Goal: Task Accomplishment & Management: Complete application form

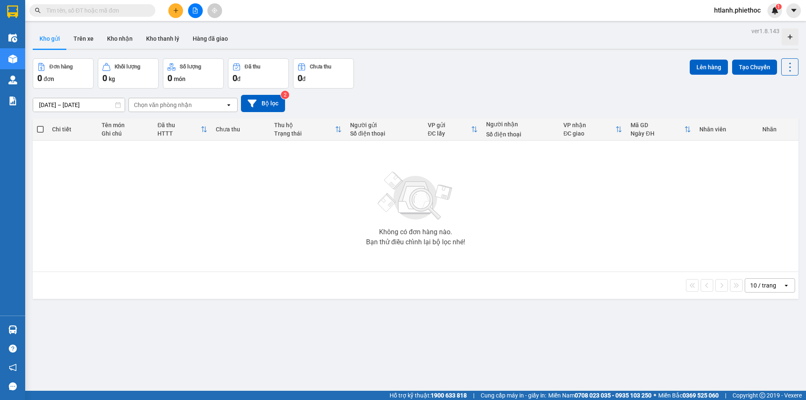
click at [176, 13] on icon "plus" at bounding box center [176, 11] width 6 height 6
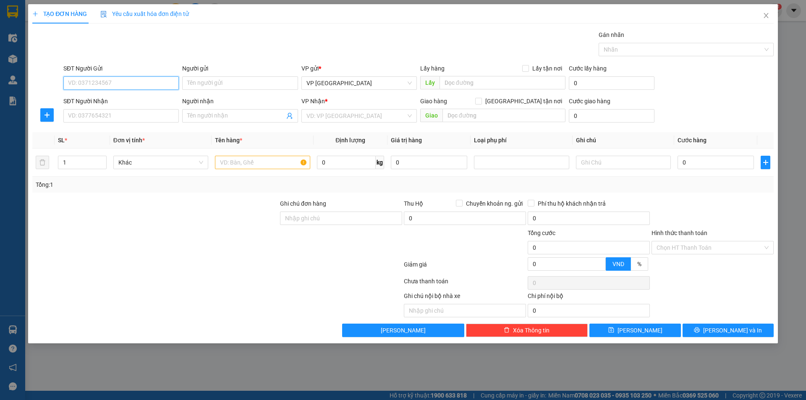
click at [111, 86] on input "SĐT Người Gửi" at bounding box center [120, 82] width 115 height 13
click at [123, 98] on div "0971879182 - Anh Đoàn" at bounding box center [120, 99] width 105 height 9
type input "0971879182"
type input "Anh Đoàn"
type input "0971879182"
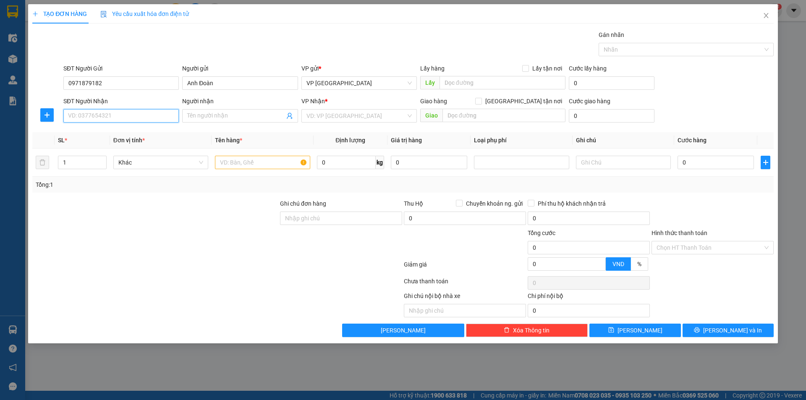
click at [121, 113] on input "SĐT Người Nhận" at bounding box center [120, 115] width 115 height 13
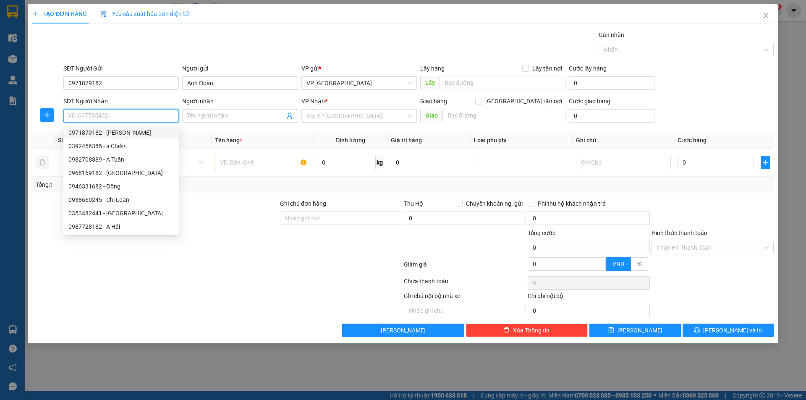
click at [119, 114] on input "SĐT Người Nhận" at bounding box center [120, 115] width 115 height 13
type input "0"
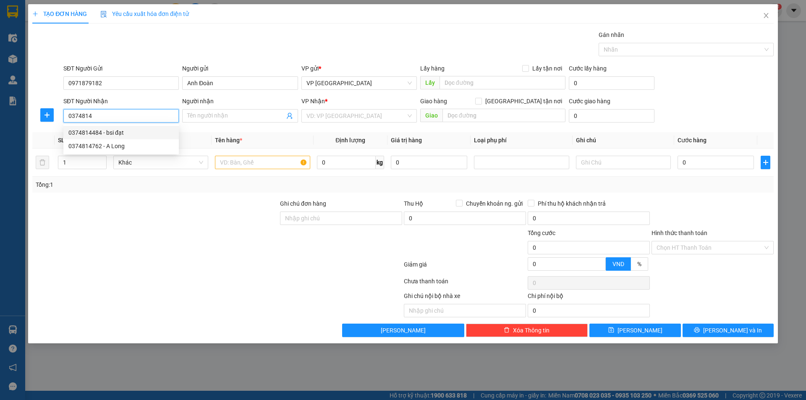
click at [111, 131] on div "0374814484 - bsi đạt" at bounding box center [120, 132] width 105 height 9
type input "0374814484"
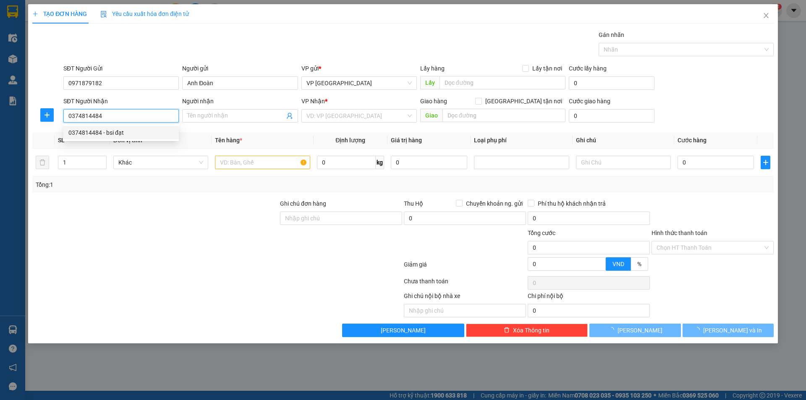
type input "bsi đạt"
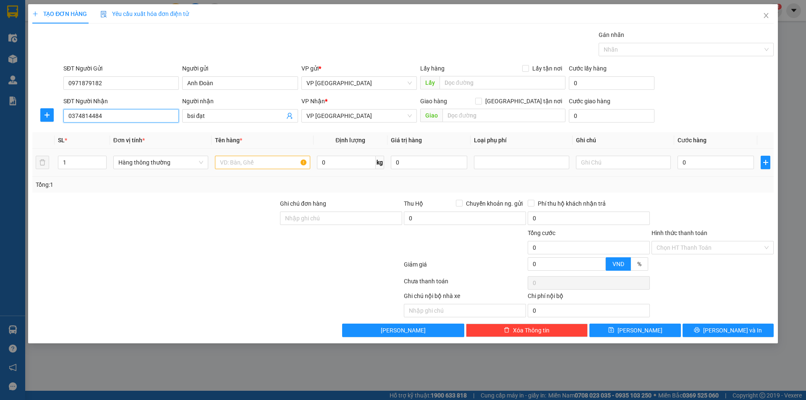
type input "0374814484"
click at [254, 162] on input "text" at bounding box center [262, 162] width 95 height 13
type input "hộp răng"
drag, startPoint x: 702, startPoint y: 162, endPoint x: 698, endPoint y: 160, distance: 4.3
click at [702, 160] on input "0" at bounding box center [716, 162] width 76 height 13
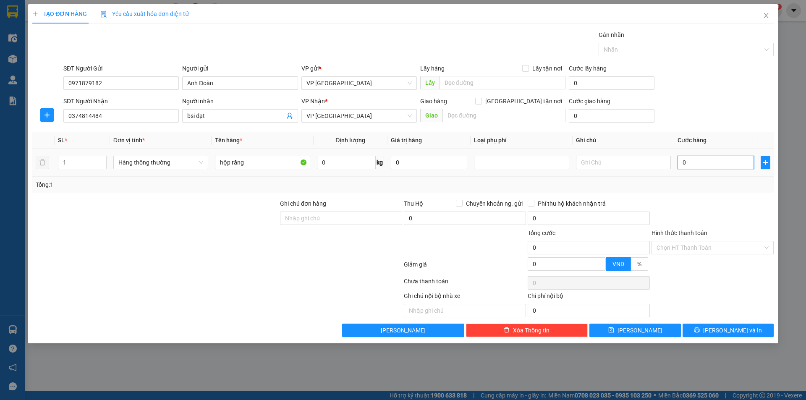
type input "2"
type input "20"
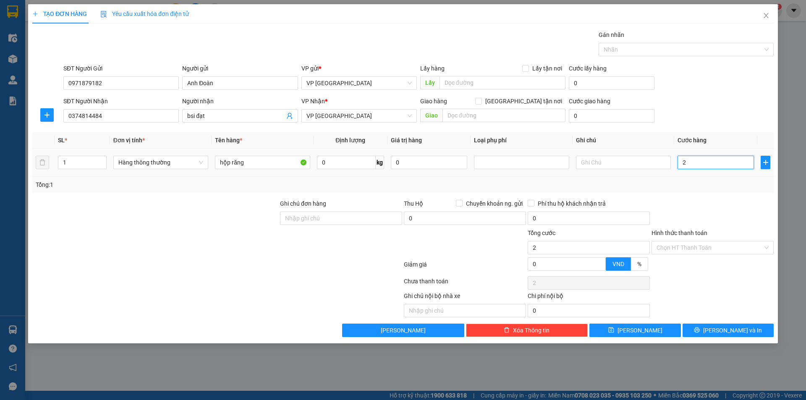
type input "20"
type input "20.000"
drag, startPoint x: 698, startPoint y: 172, endPoint x: 730, endPoint y: 217, distance: 55.8
click at [698, 173] on td "20.000" at bounding box center [715, 163] width 83 height 28
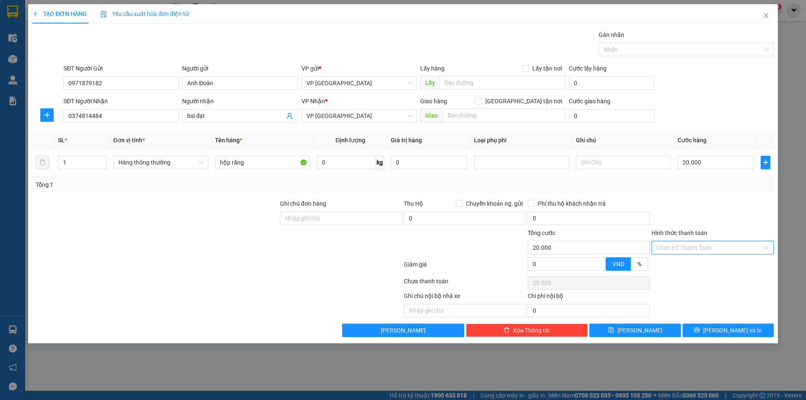
click at [699, 249] on input "Hình thức thanh toán" at bounding box center [710, 247] width 106 height 13
click at [690, 263] on div "Tại văn phòng" at bounding box center [713, 264] width 112 height 9
type input "0"
click at [716, 335] on button "Lưu và In" at bounding box center [728, 330] width 91 height 13
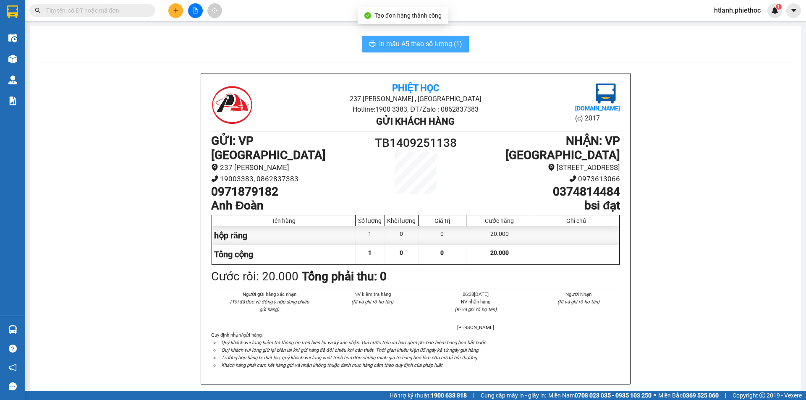
click at [426, 36] on button "In mẫu A5 theo số lượng (1)" at bounding box center [415, 44] width 107 height 17
click at [455, 48] on span "In mẫu A5 theo số lượng (1)" at bounding box center [420, 44] width 83 height 10
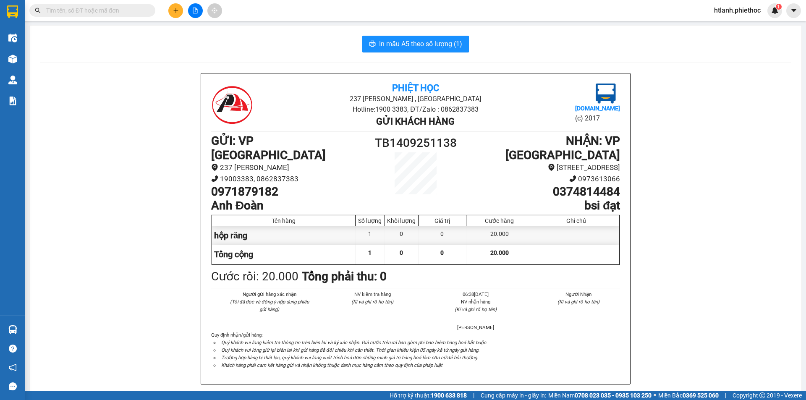
click at [172, 5] on button at bounding box center [175, 10] width 15 height 15
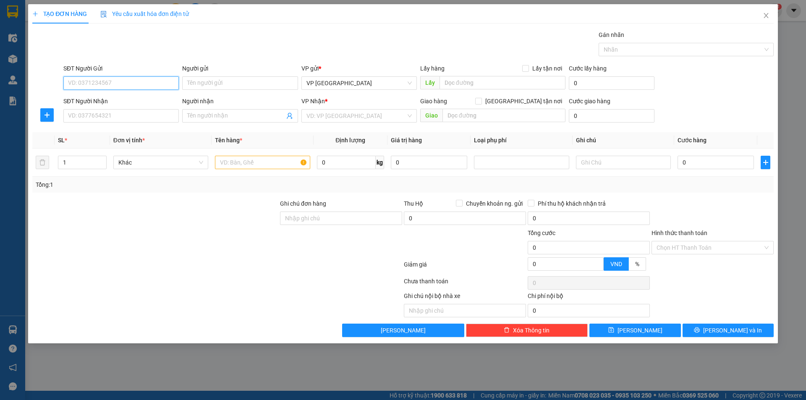
click at [113, 85] on input "SĐT Người Gửi" at bounding box center [120, 82] width 115 height 13
click at [114, 100] on div "0971879182 - Anh Đoàn" at bounding box center [120, 99] width 105 height 9
type input "0971879182"
type input "Anh Đoàn"
type input "0971879182"
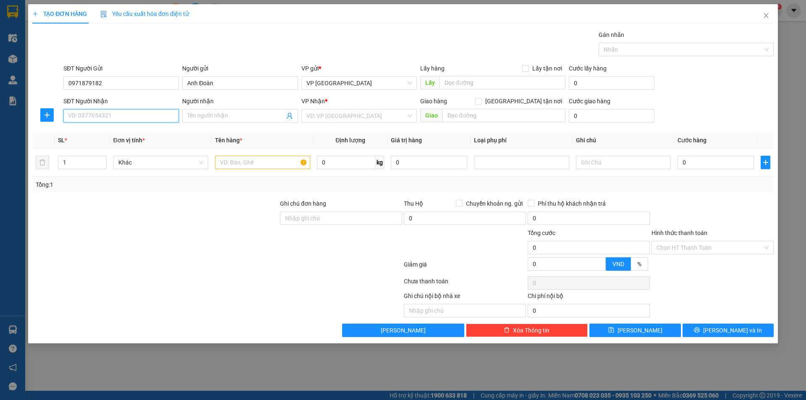
click at [118, 120] on input "SĐT Người Nhận" at bounding box center [120, 115] width 115 height 13
type input "0961397795"
click at [198, 116] on input "Người nhận" at bounding box center [235, 115] width 97 height 9
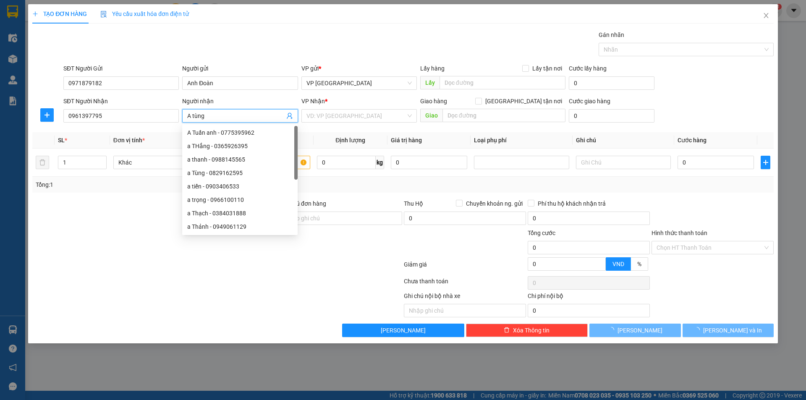
type input "A tùng"
click at [342, 125] on div "VP Nhận * VD: VP Sài Gòn" at bounding box center [358, 111] width 115 height 29
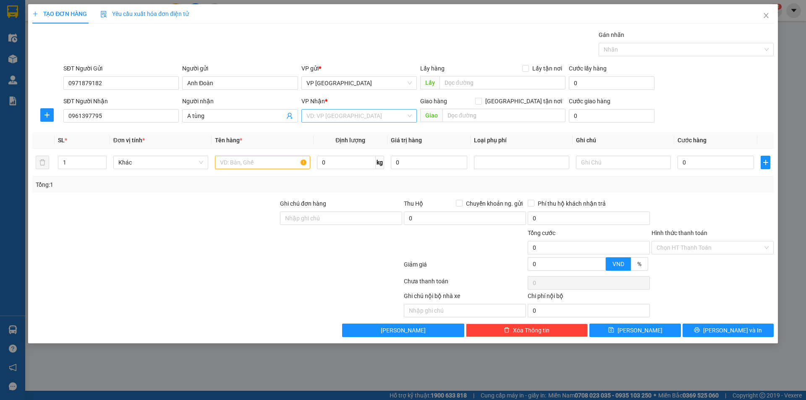
click at [342, 117] on input "search" at bounding box center [356, 116] width 100 height 13
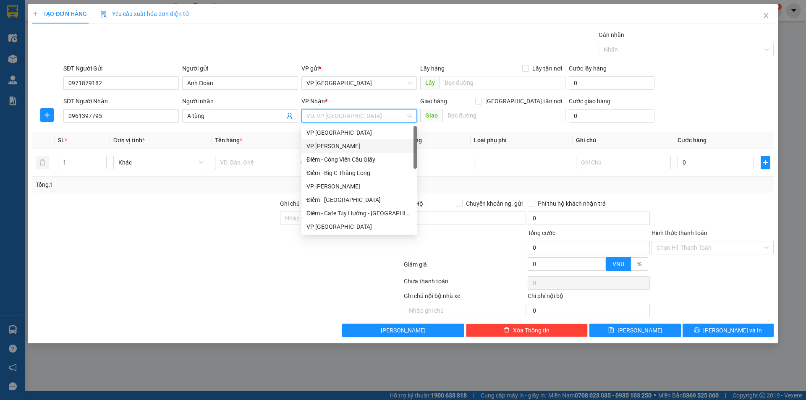
drag, startPoint x: 333, startPoint y: 146, endPoint x: 339, endPoint y: 145, distance: 5.6
click at [335, 146] on div "VP [PERSON_NAME]" at bounding box center [358, 145] width 105 height 9
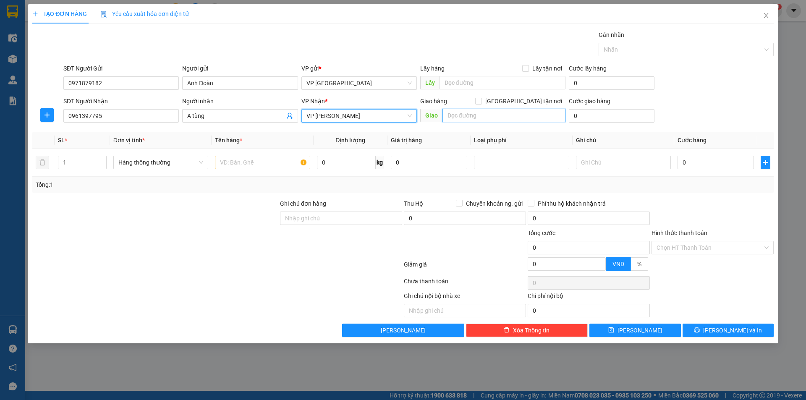
click at [450, 121] on input "text" at bounding box center [504, 115] width 123 height 13
paste input "287 P. Hoàng Văn Thái, Khương Trung, Thanh Xuân, Hà Nội 100000, Việt Nam"
type input "287 P. Hoàng Văn Thái, Khương Trung, Thanh Xuân, Hà Nội 100000, Việt Nam"
drag, startPoint x: 524, startPoint y: 102, endPoint x: 544, endPoint y: 101, distance: 19.3
click at [481, 102] on input "Giao tận nơi" at bounding box center [478, 101] width 6 height 6
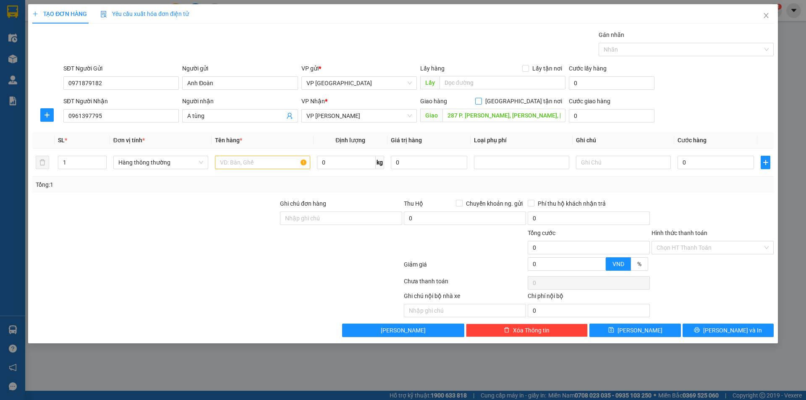
checkbox input "true"
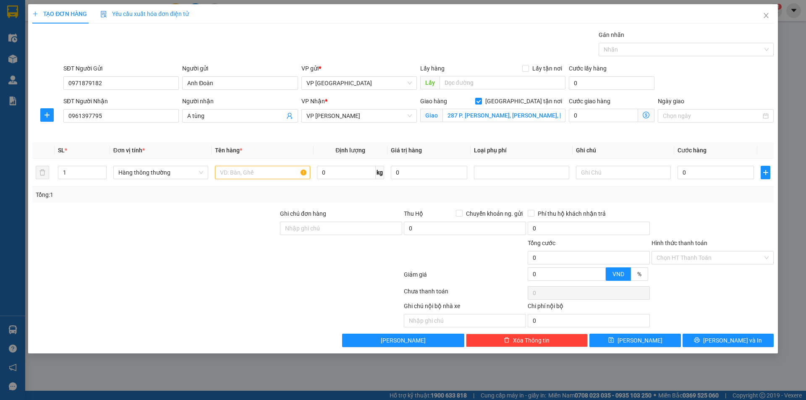
click at [649, 114] on icon "dollar-circle" at bounding box center [646, 115] width 7 height 7
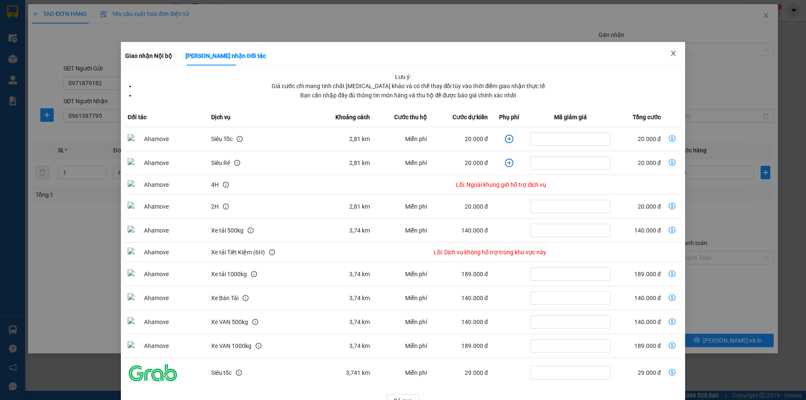
click at [662, 55] on span "Close" at bounding box center [674, 54] width 24 height 24
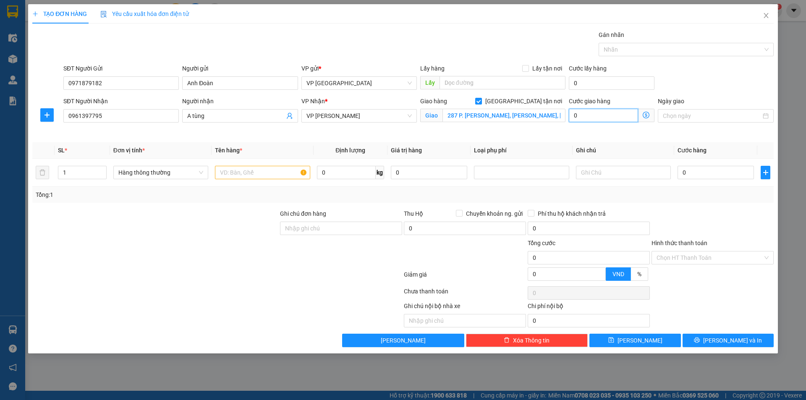
click at [595, 112] on input "0" at bounding box center [603, 115] width 69 height 13
type input "3"
type input "30"
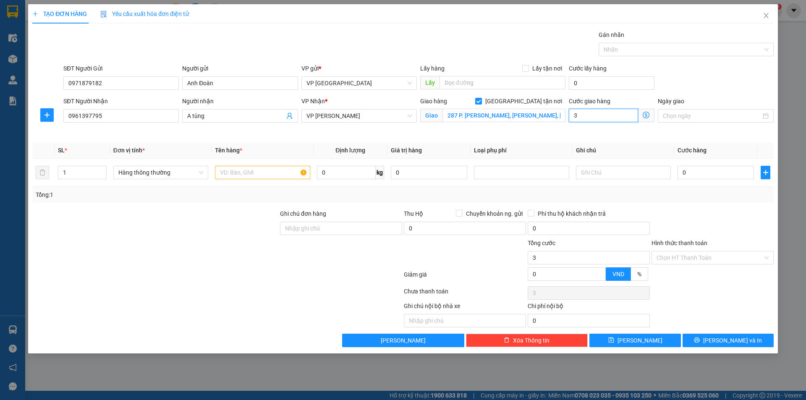
type input "30"
type input "30.000"
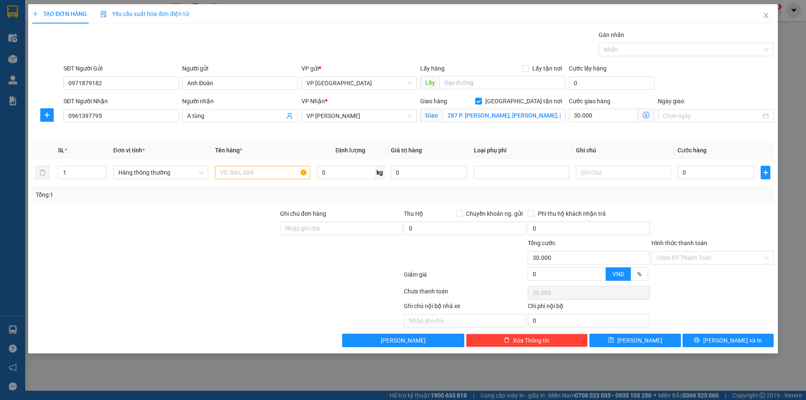
click at [725, 73] on div "SĐT Người Gửi 0971879182 Người gửi Anh Đoàn VP gửi * VP Thái Bình Lấy hàng Lấy …" at bounding box center [419, 78] width 714 height 29
click at [239, 172] on input "text" at bounding box center [262, 172] width 95 height 13
type input "hộp răng"
click at [697, 173] on input "0" at bounding box center [716, 172] width 76 height 13
type input "2"
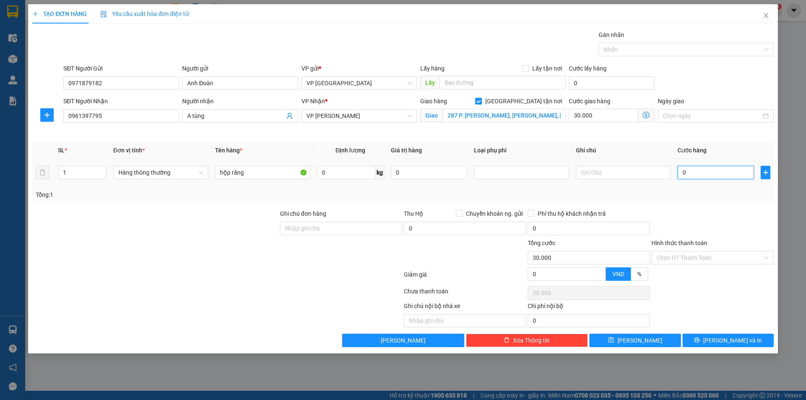
type input "30.002"
type input "25"
type input "30.025"
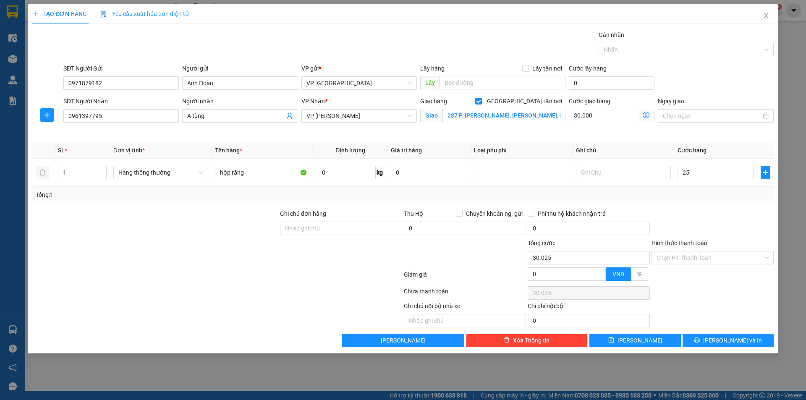
type input "25.000"
type input "55.000"
click at [749, 143] on th "Cước hàng" at bounding box center [715, 150] width 83 height 16
click at [682, 260] on input "Hình thức thanh toán" at bounding box center [710, 257] width 106 height 13
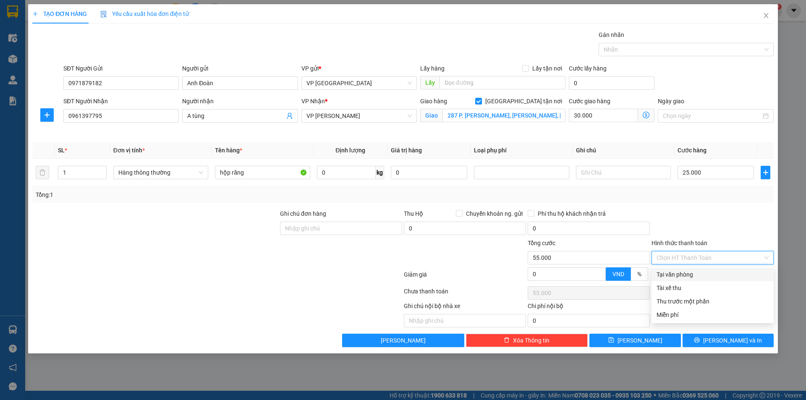
click at [680, 271] on div "Tại văn phòng" at bounding box center [713, 274] width 112 height 9
type input "0"
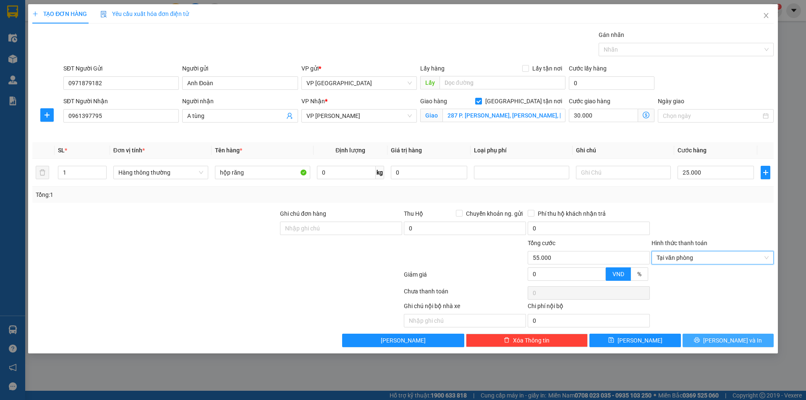
click at [703, 342] on button "Lưu và In" at bounding box center [728, 340] width 91 height 13
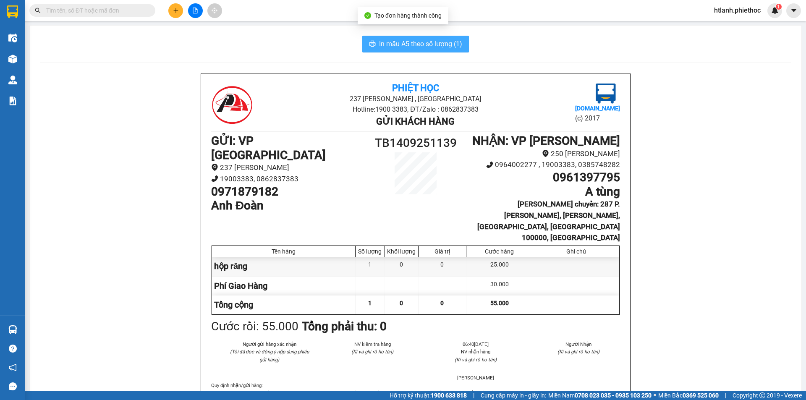
click at [426, 44] on span "In mẫu A5 theo số lượng (1)" at bounding box center [420, 44] width 83 height 10
